Goal: Information Seeking & Learning: Find specific page/section

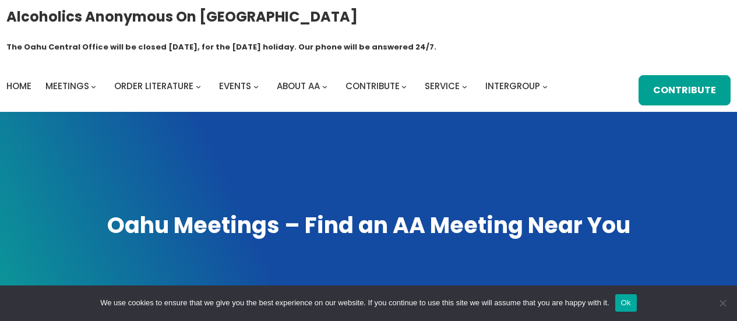
scroll to position [400, 0]
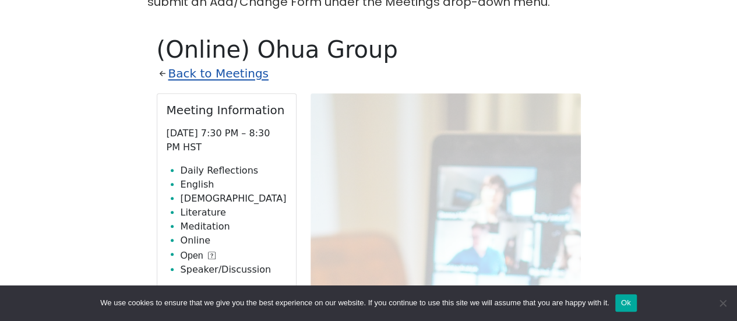
click at [186, 64] on link "Back to Meetings" at bounding box center [218, 74] width 100 height 20
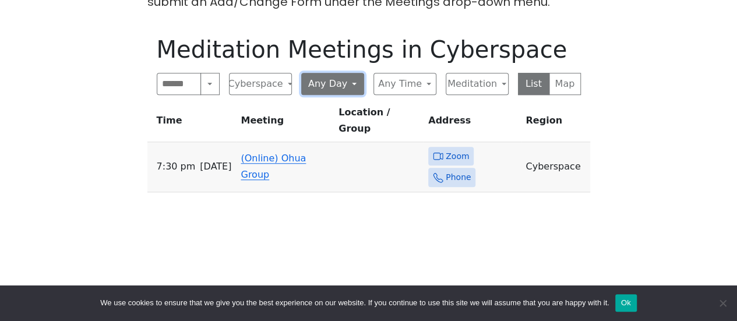
click at [329, 73] on button "Any Day" at bounding box center [332, 84] width 63 height 22
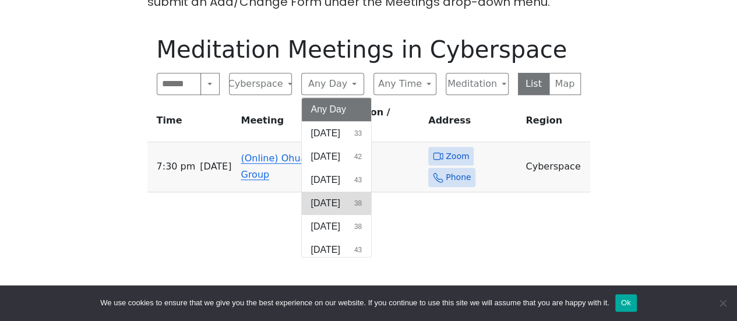
click at [342, 192] on button "[DATE] 38" at bounding box center [337, 203] width 70 height 23
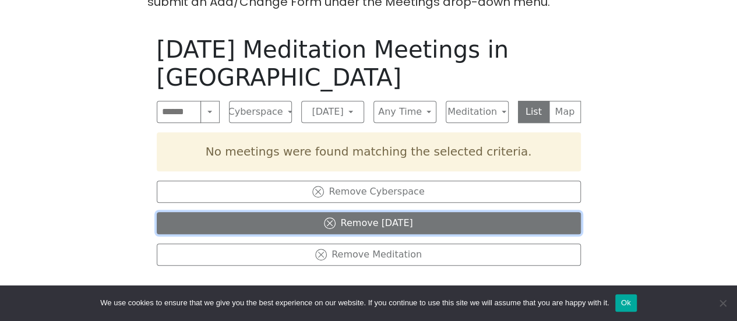
click at [324, 217] on icon at bounding box center [330, 223] width 12 height 12
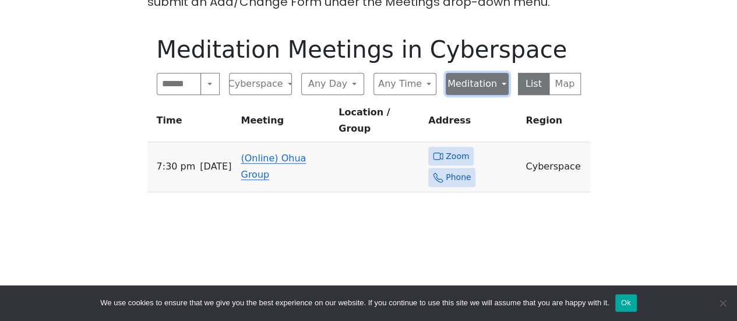
click at [472, 73] on button "Meditation" at bounding box center [477, 84] width 63 height 22
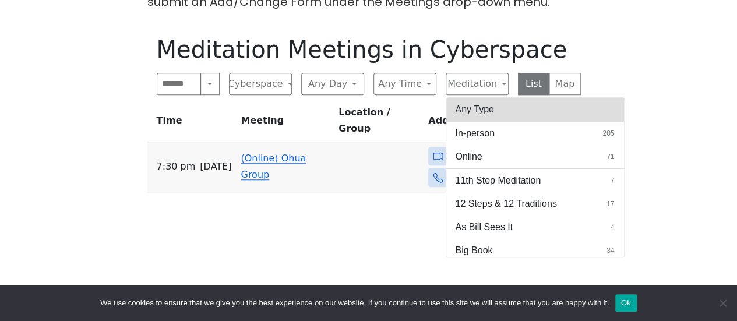
click at [481, 98] on button "Any Type" at bounding box center [535, 109] width 178 height 23
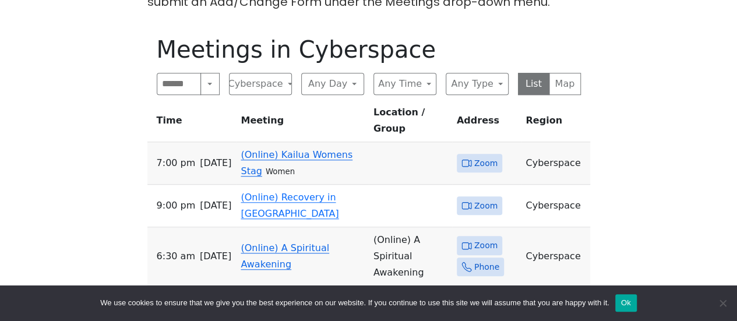
click at [283, 149] on link "(Online) Kailua Womens Stag" at bounding box center [297, 162] width 112 height 27
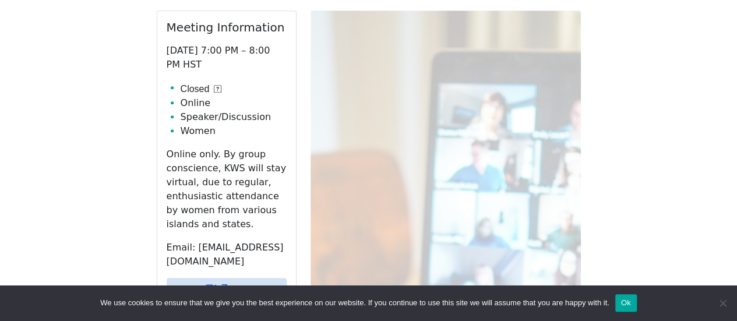
scroll to position [575, 0]
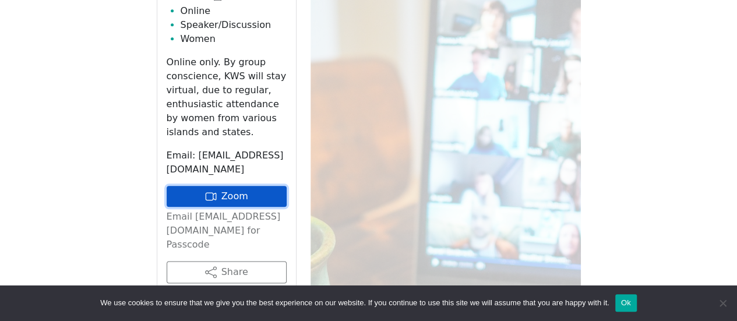
click at [244, 186] on link "Zoom" at bounding box center [227, 196] width 120 height 21
